Goal: Entertainment & Leisure: Consume media (video, audio)

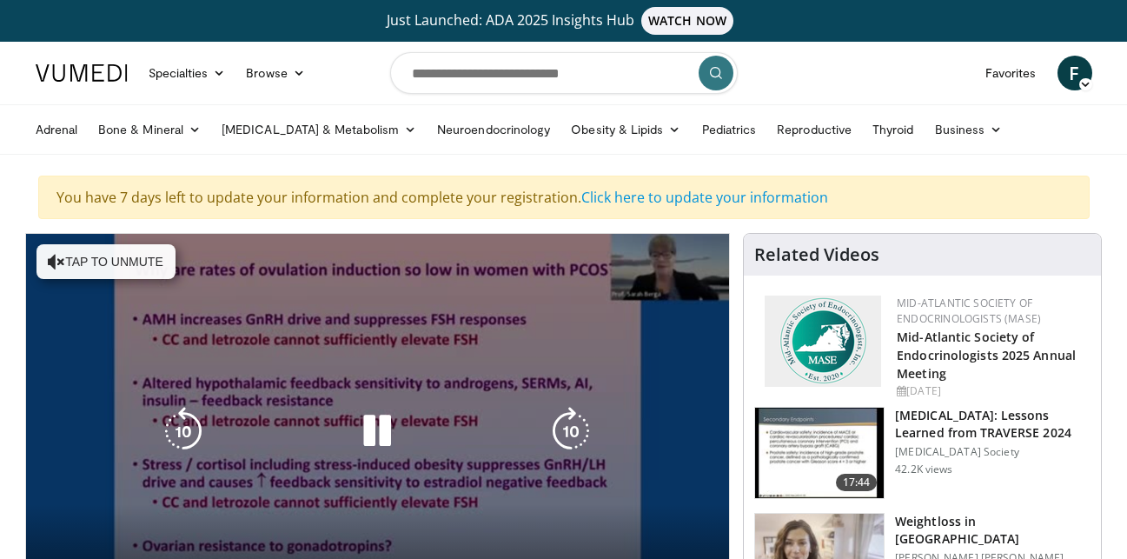
click at [383, 421] on icon "Video Player" at bounding box center [377, 431] width 49 height 49
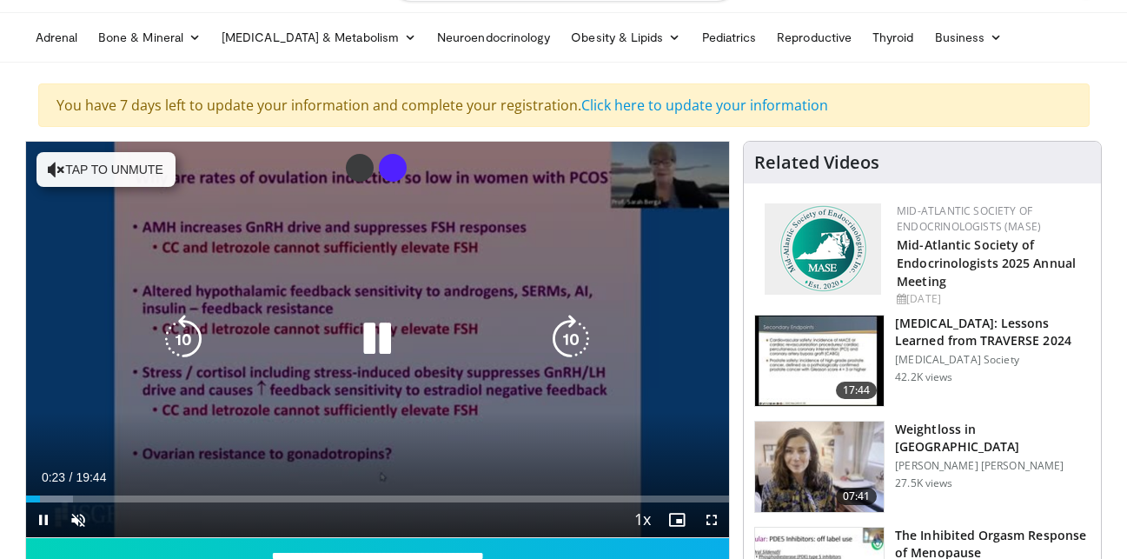
scroll to position [93, 0]
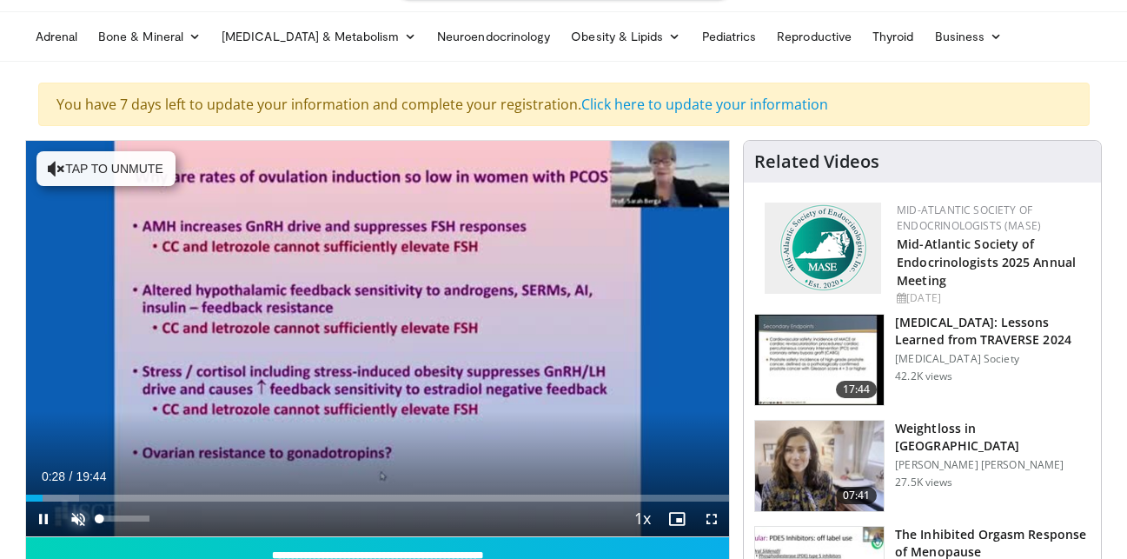
click at [77, 521] on span "Video Player" at bounding box center [78, 518] width 35 height 35
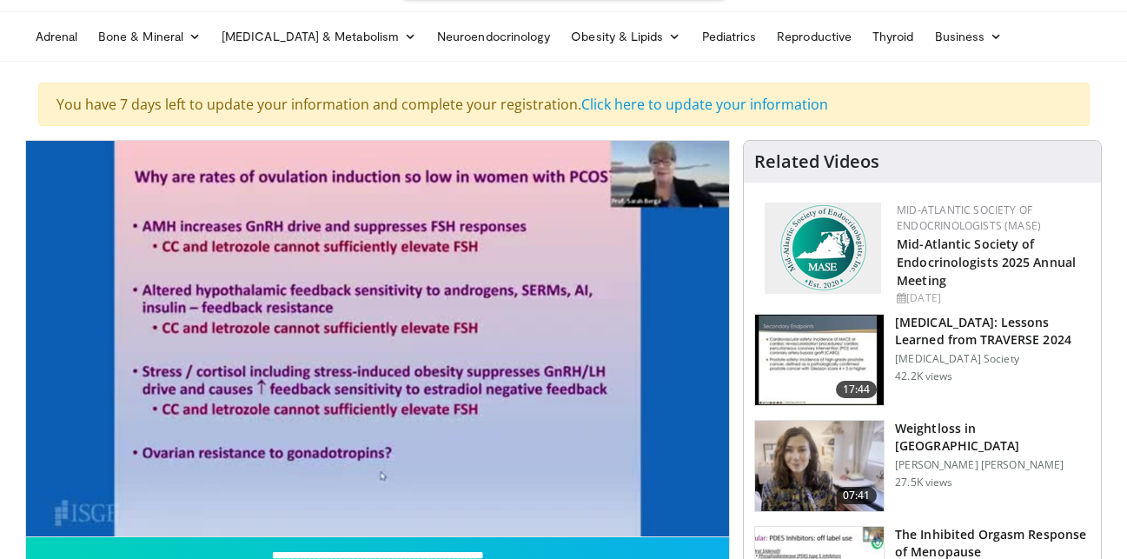
click at [877, 116] on div "You have 7 days left to update your information and complete your registration.…" at bounding box center [563, 104] width 1051 height 43
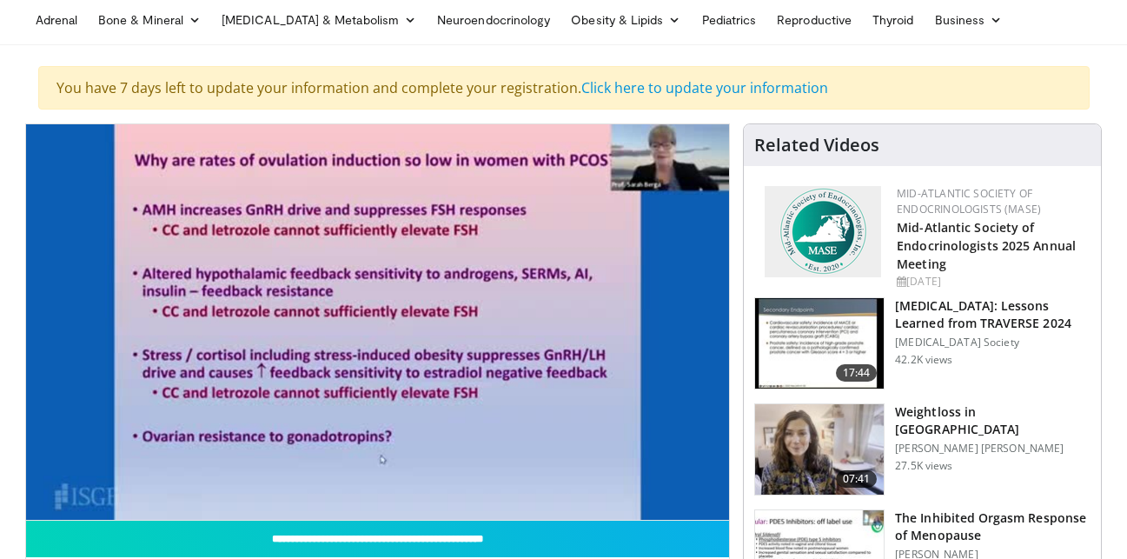
scroll to position [114, 0]
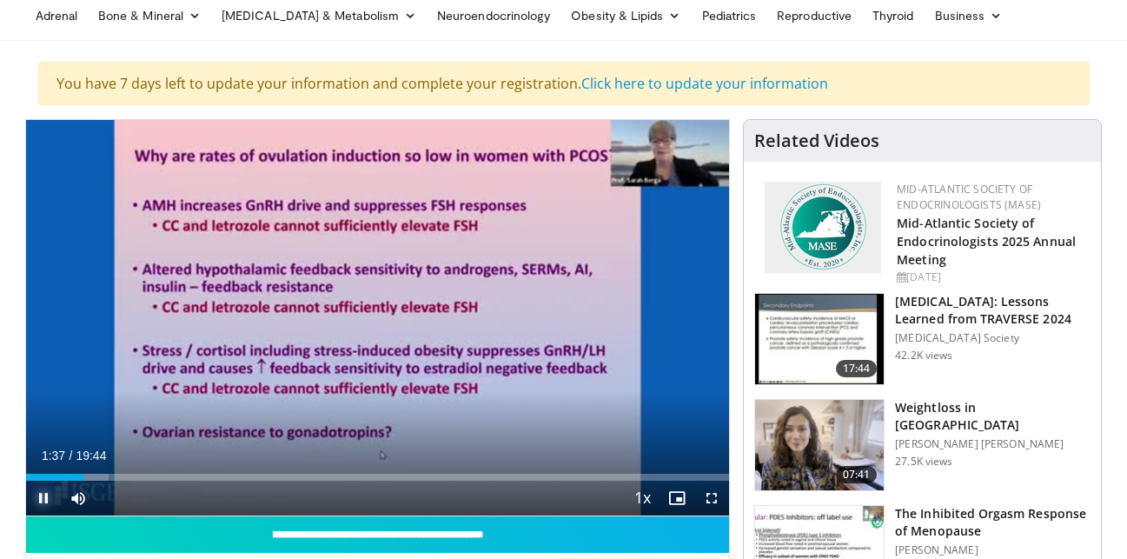
click at [50, 497] on span "Video Player" at bounding box center [43, 497] width 35 height 35
click at [26, 480] on button "Play" at bounding box center [43, 497] width 35 height 35
